Goal: Task Accomplishment & Management: Complete application form

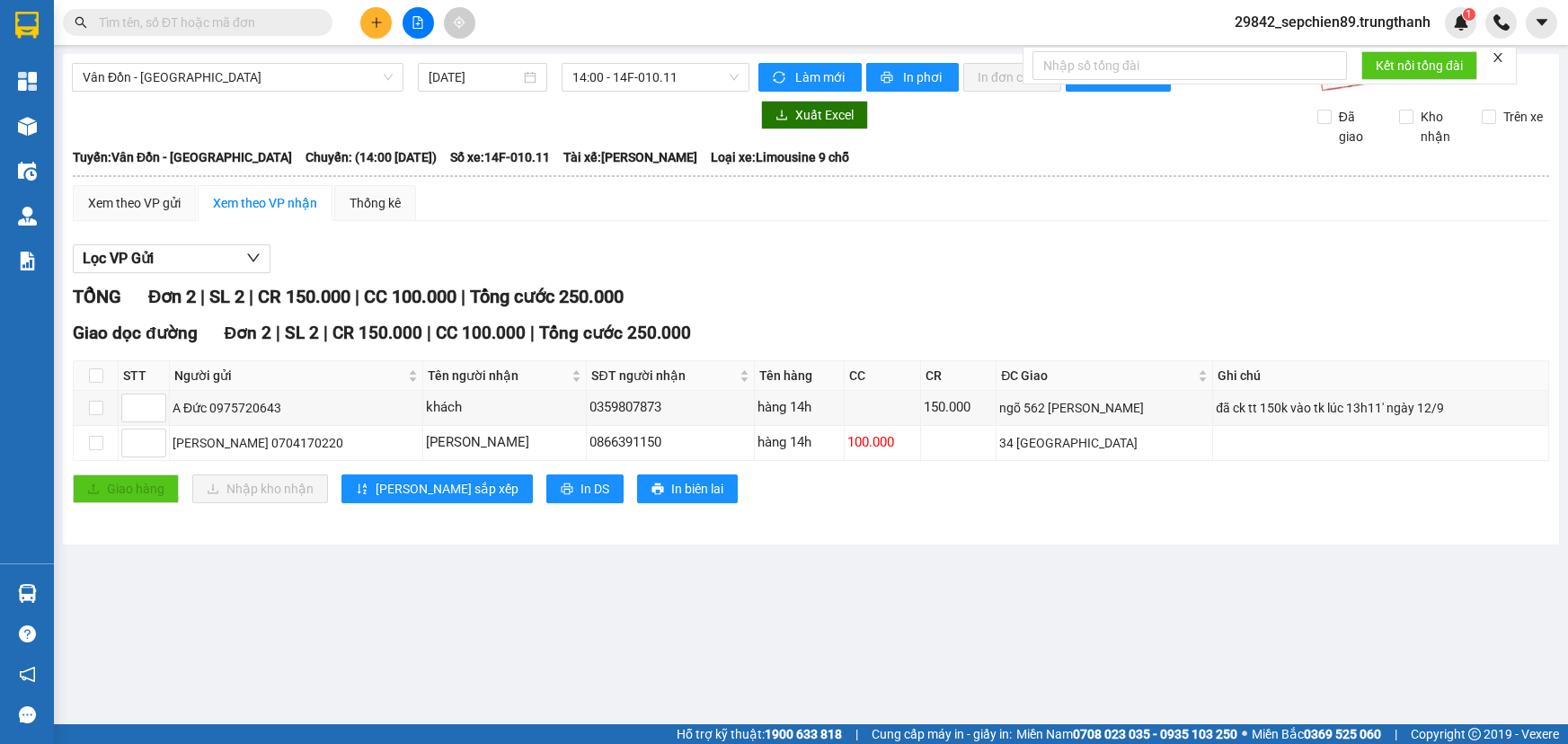
click at [364, 22] on button at bounding box center [376, 23] width 31 height 31
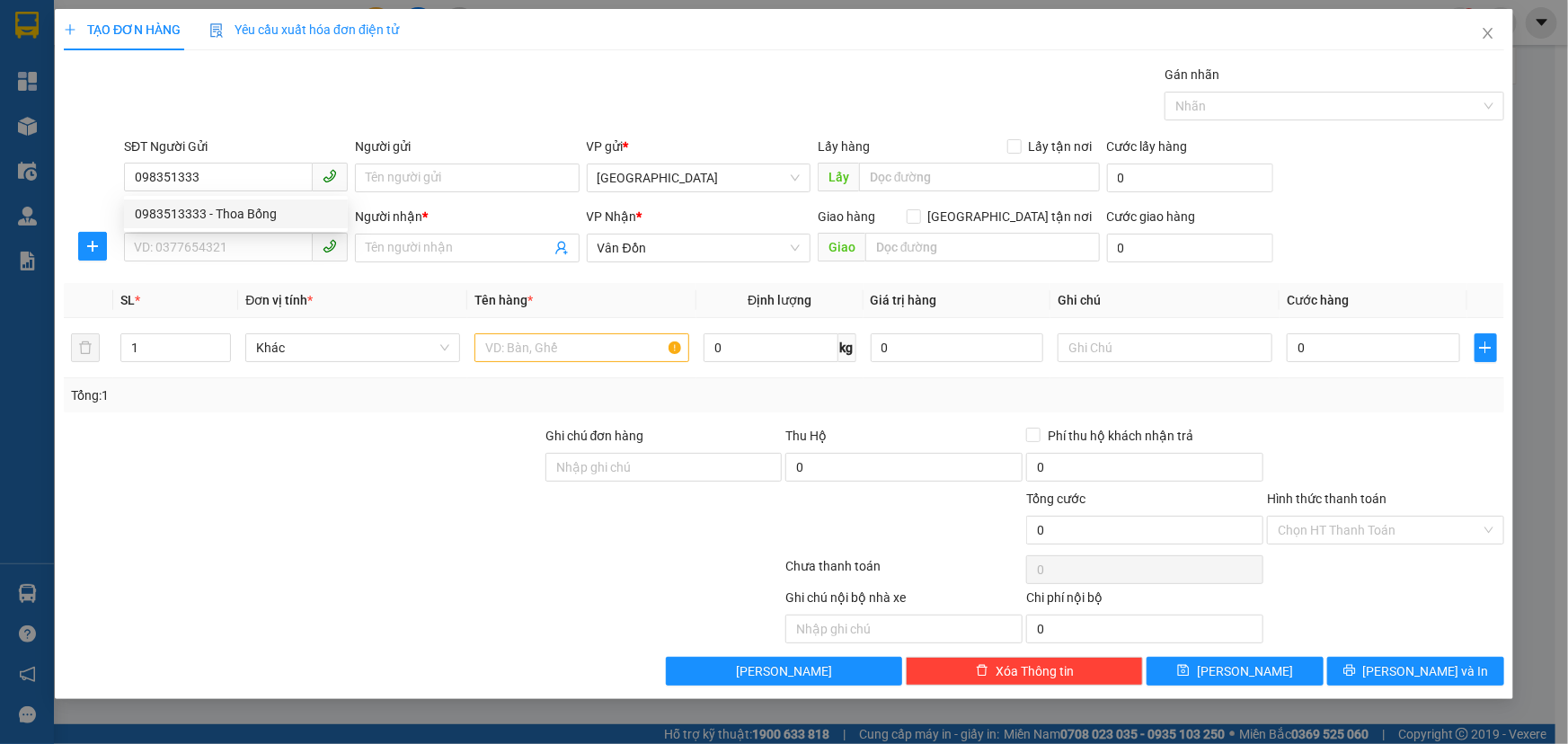
click at [268, 212] on div "0983513333 - Thoa Bống" at bounding box center [236, 213] width 202 height 20
type input "0983513333"
type input "Thoa Bống"
type input "VPCL"
type input "0983513333"
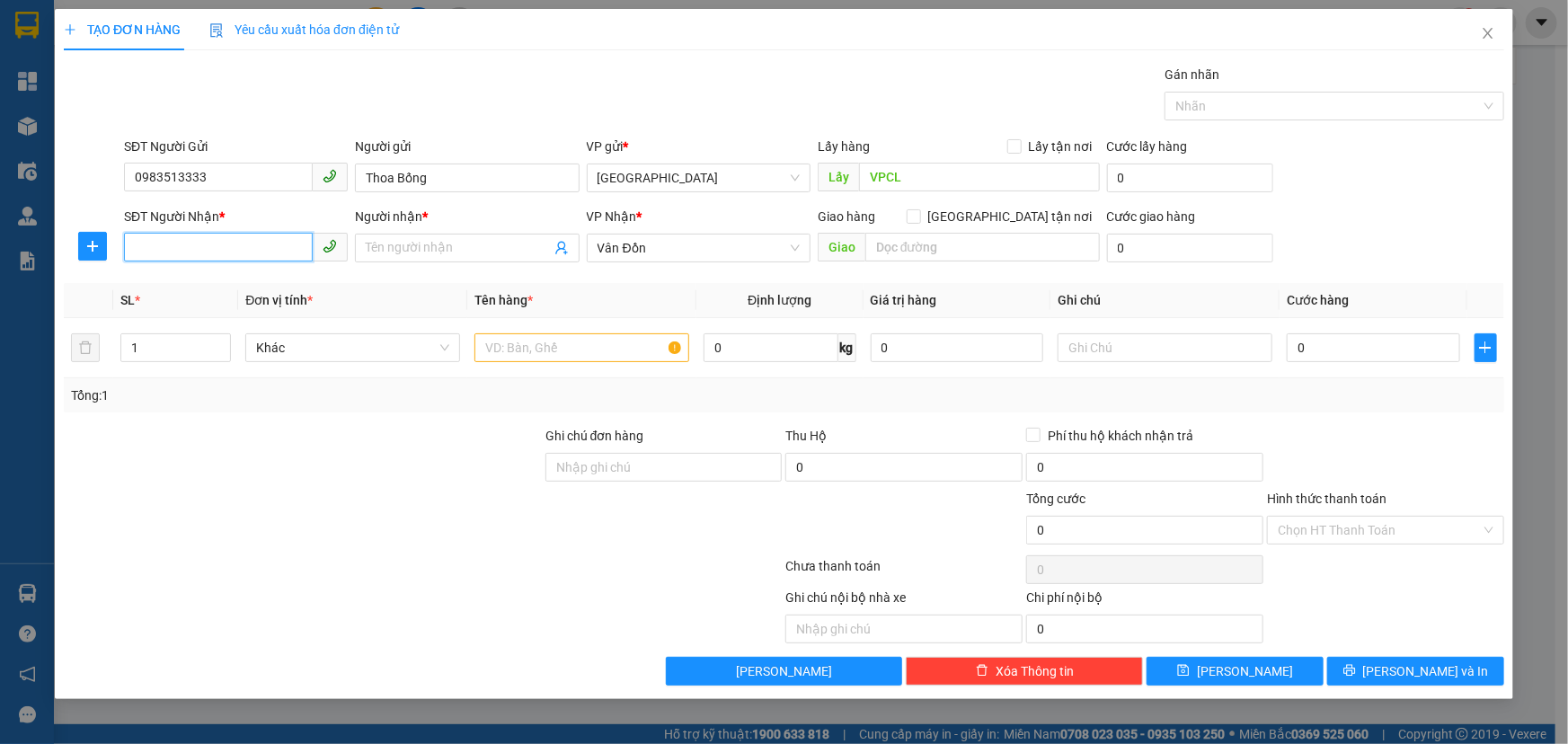
click at [246, 257] on input "SĐT Người Nhận *" at bounding box center [218, 247] width 189 height 28
click at [280, 283] on div "0388898898 - [PERSON_NAME]" at bounding box center [236, 283] width 202 height 20
type input "0388898898"
type input "[PERSON_NAME]"
type input "Cafe Bay [GEOGRAPHIC_DATA]"
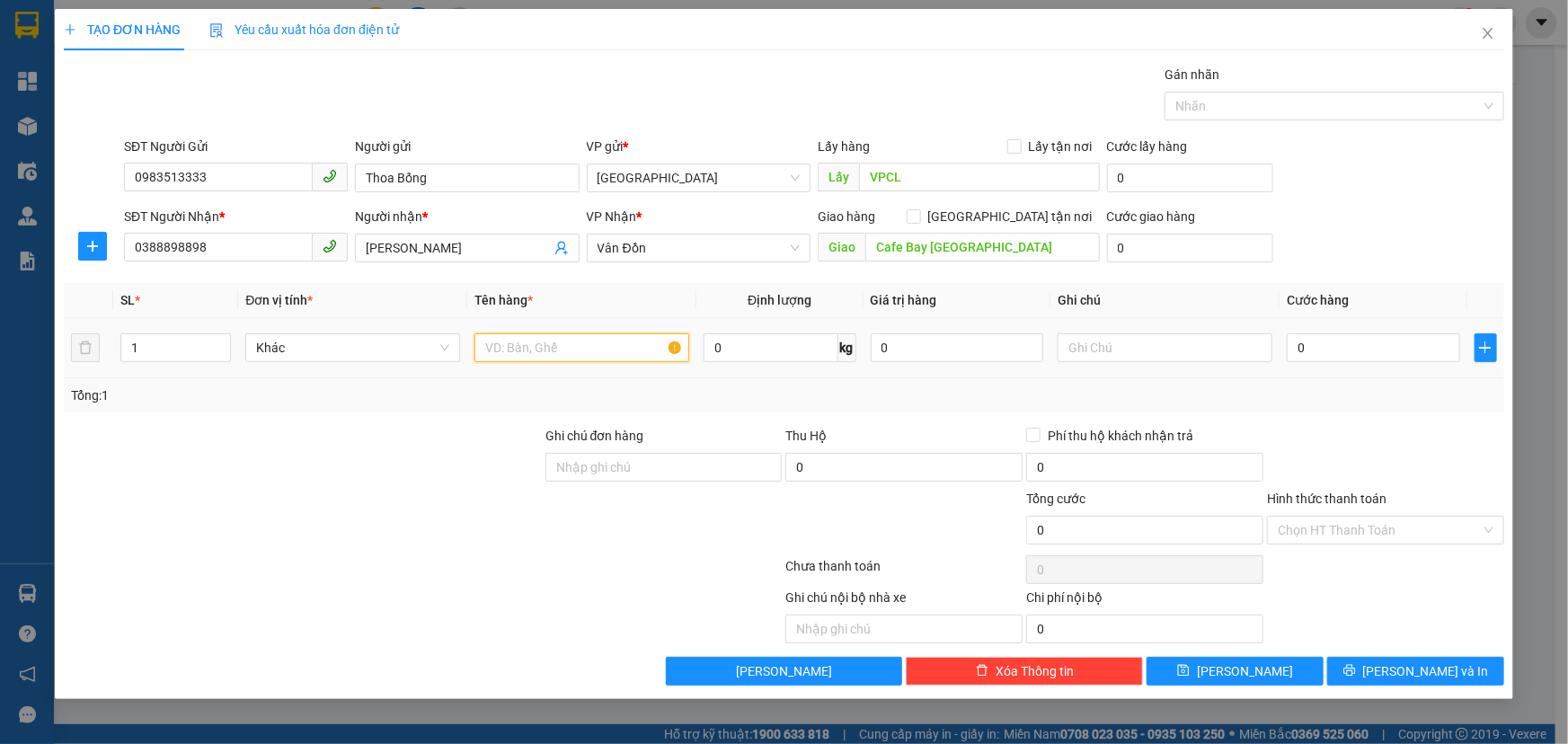
click at [548, 350] on input "text" at bounding box center [582, 347] width 214 height 28
type input "xốp"
click at [1364, 349] on input "0" at bounding box center [1374, 347] width 174 height 28
type input "1"
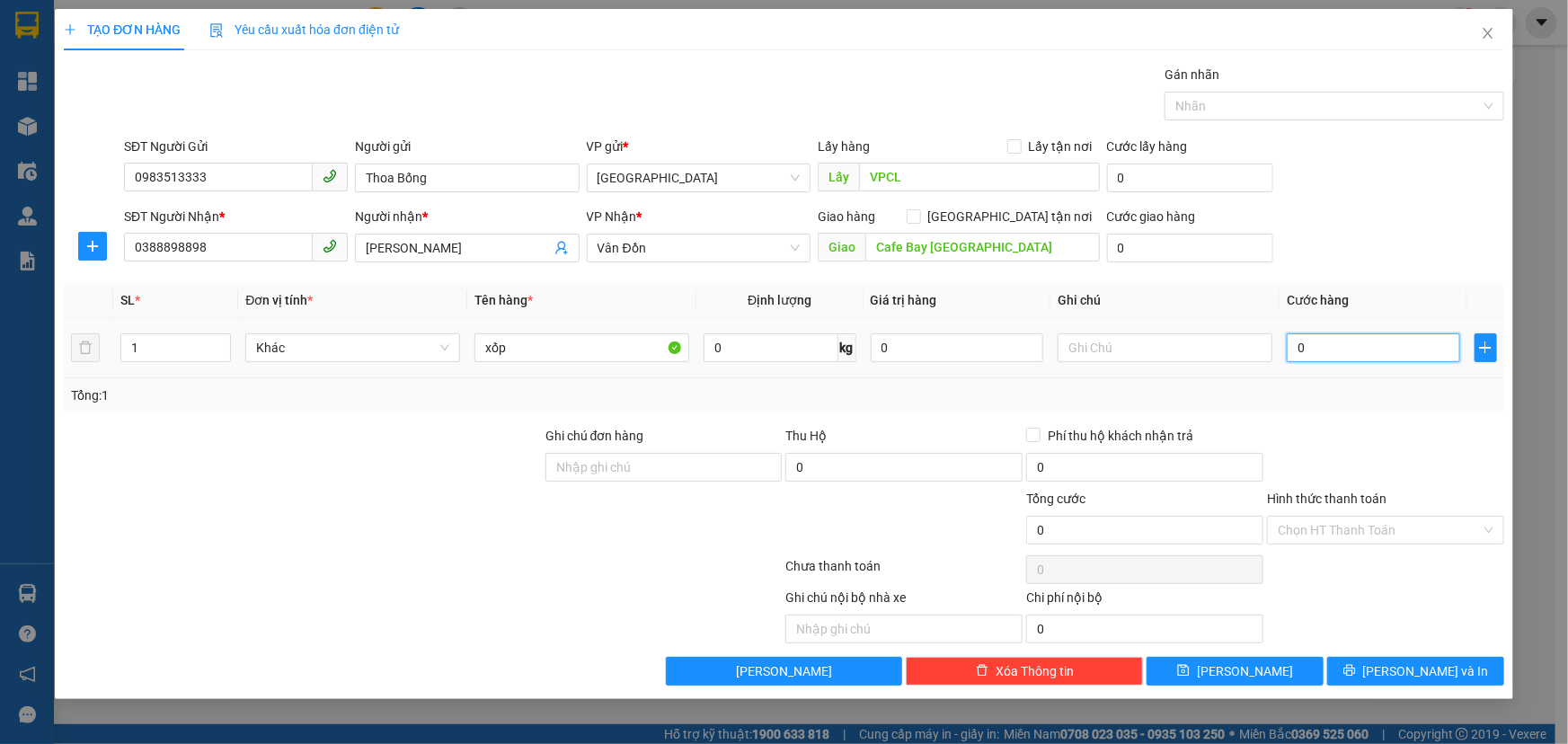
type input "1"
type input "10.000"
type input "100.000"
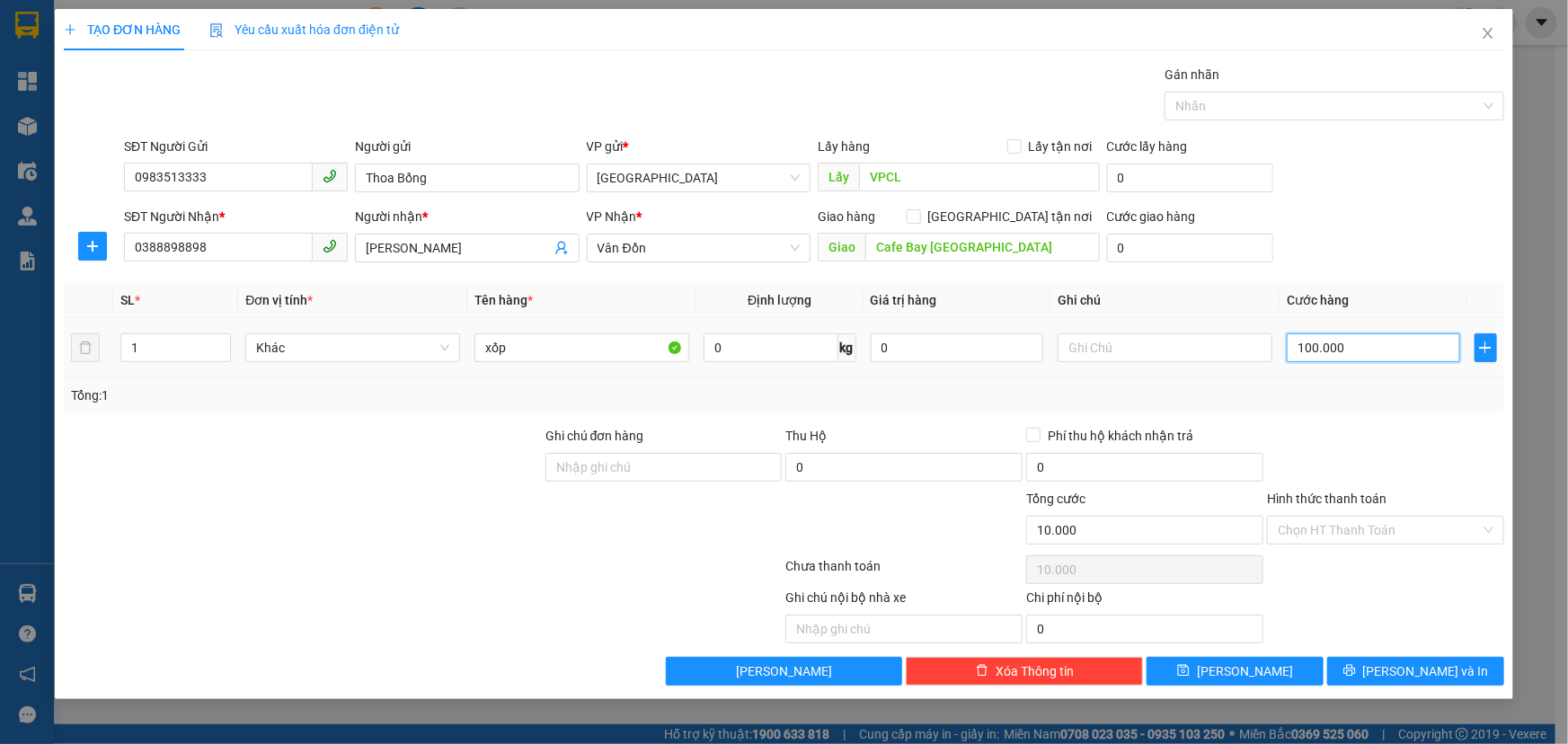
type input "100.000"
click at [1252, 671] on span "[PERSON_NAME]" at bounding box center [1245, 671] width 96 height 20
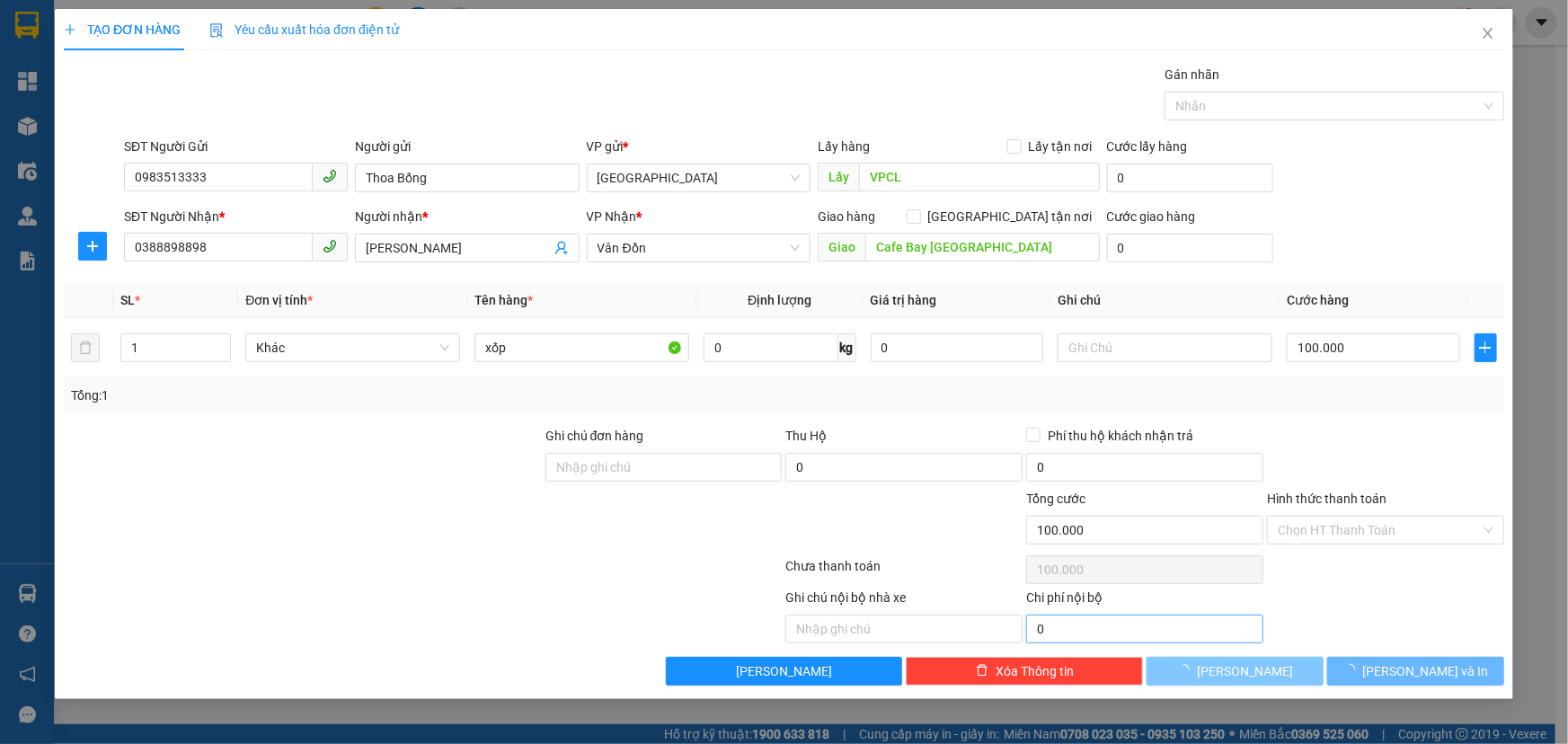
type input "0"
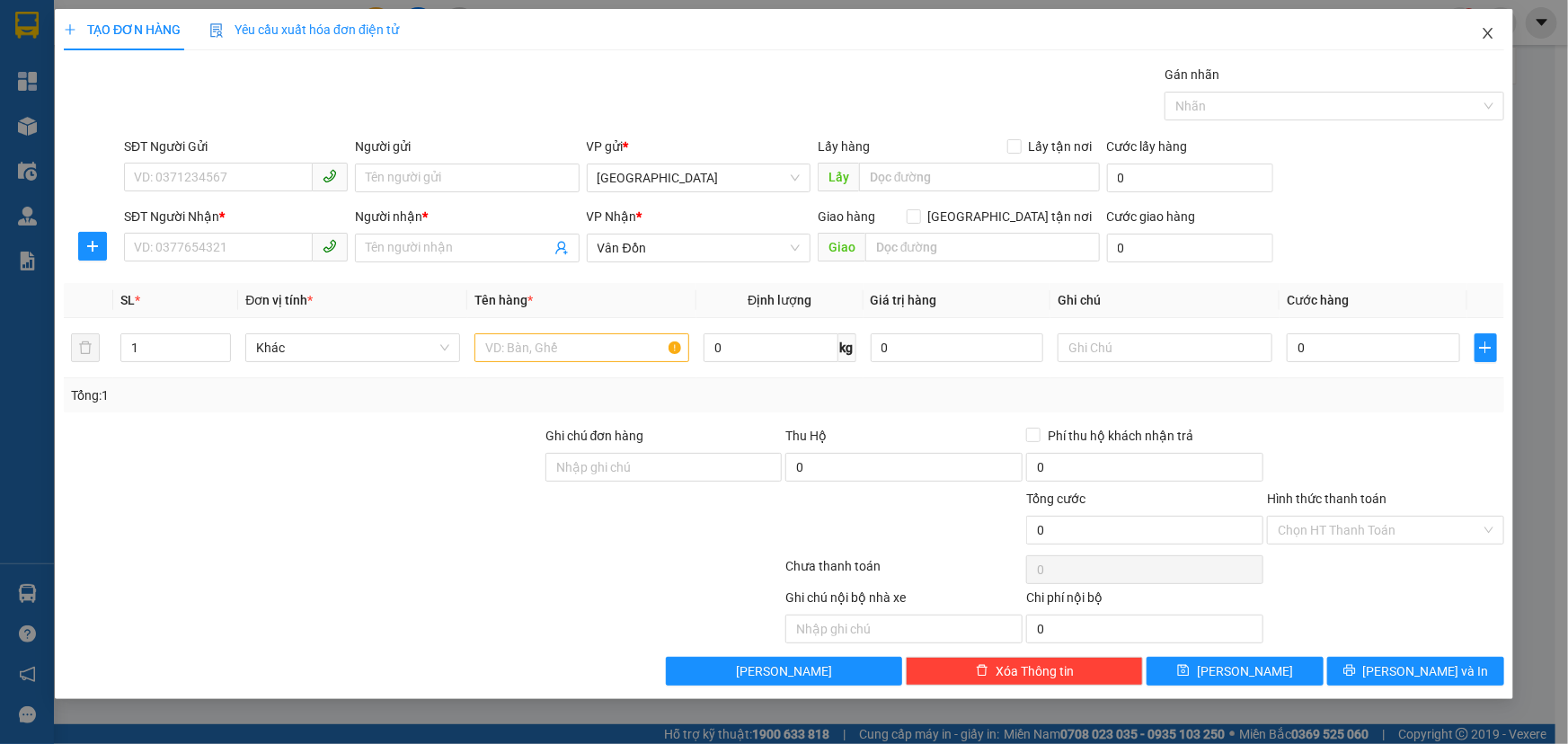
click at [1492, 45] on span "Close" at bounding box center [1488, 34] width 50 height 50
